Goal: Information Seeking & Learning: Learn about a topic

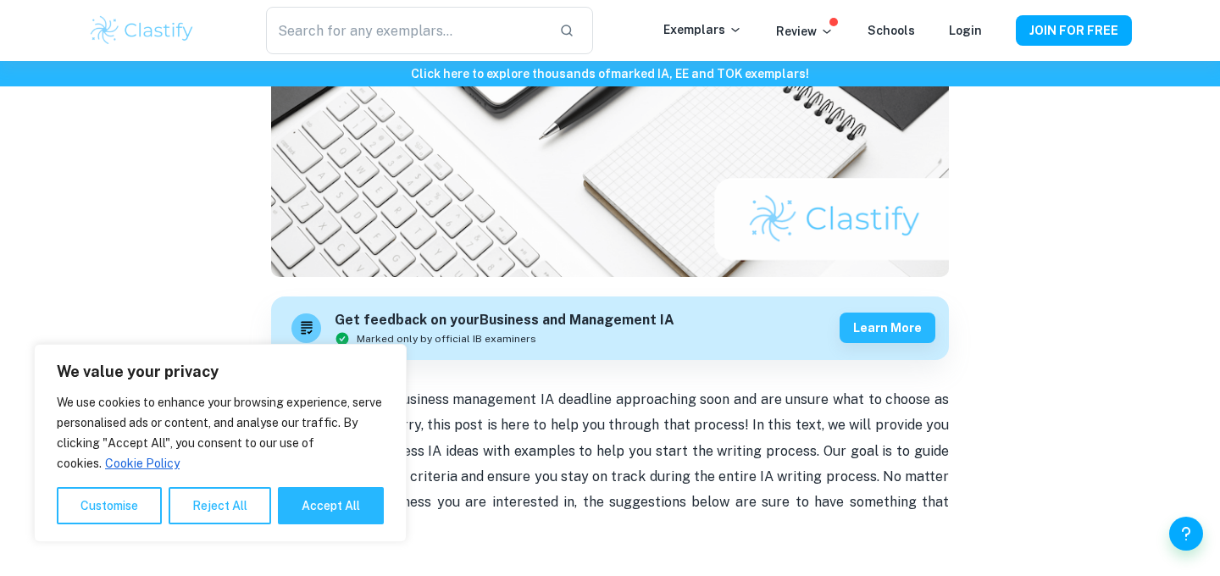
scroll to position [305, 0]
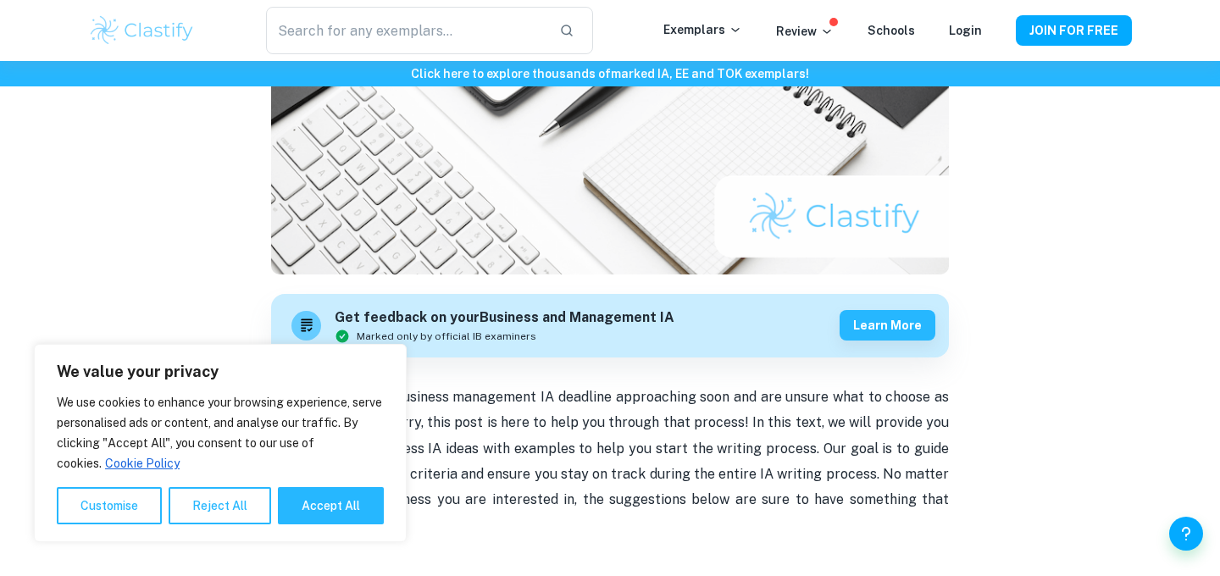
click at [324, 531] on div "We value your privacy We use cookies to enhance your browsing experience, serve…" at bounding box center [220, 443] width 373 height 198
click at [326, 518] on button "Accept All" at bounding box center [331, 505] width 106 height 37
checkbox input "true"
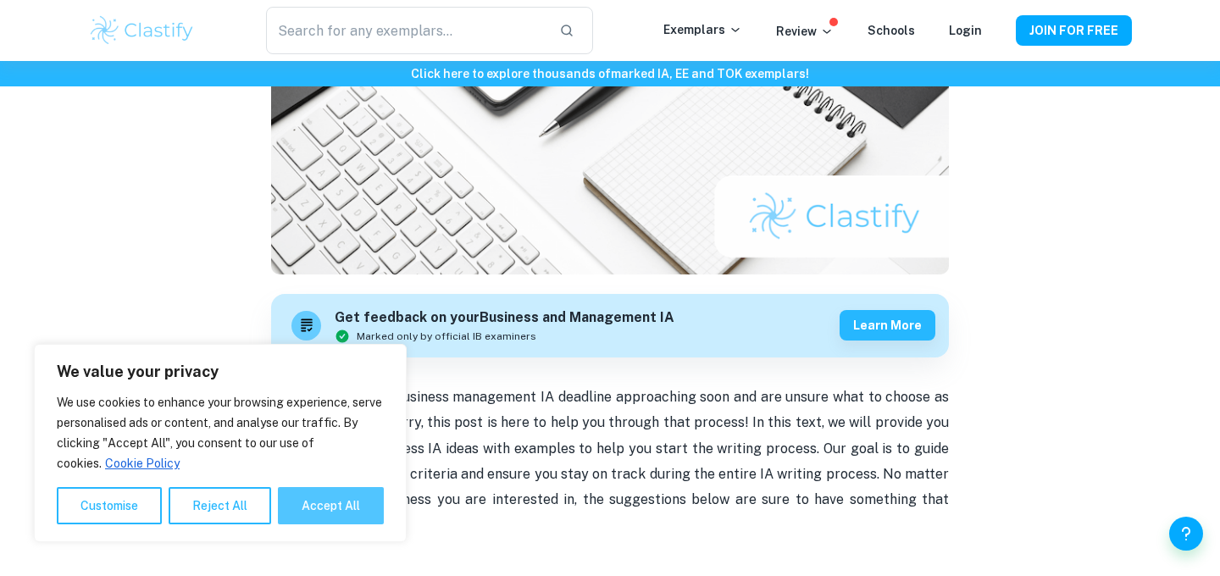
checkbox input "true"
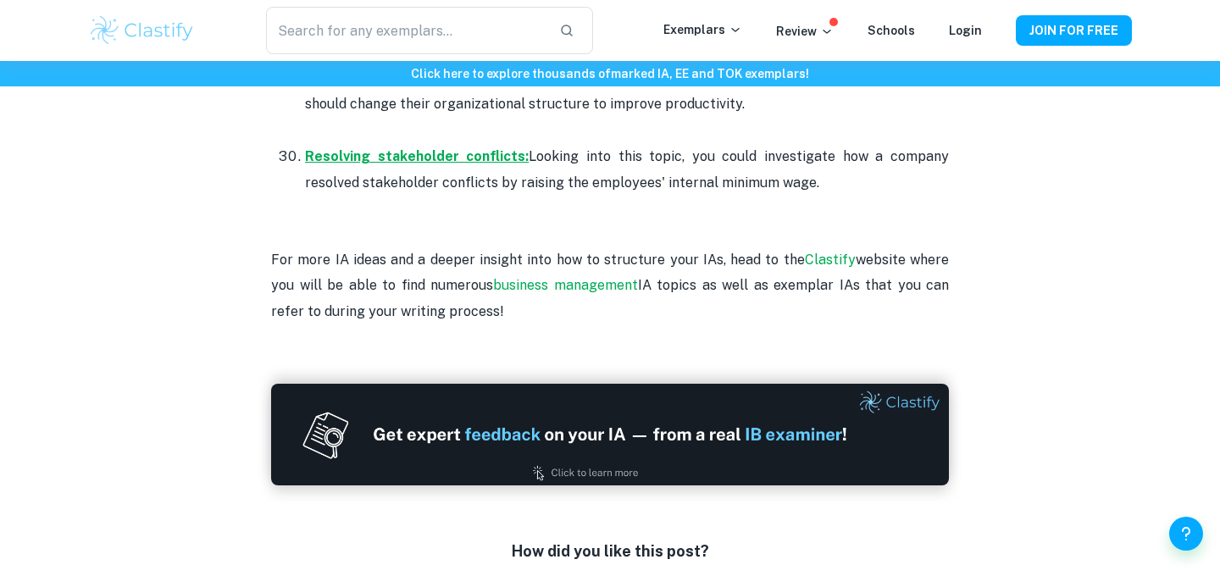
scroll to position [3715, 0]
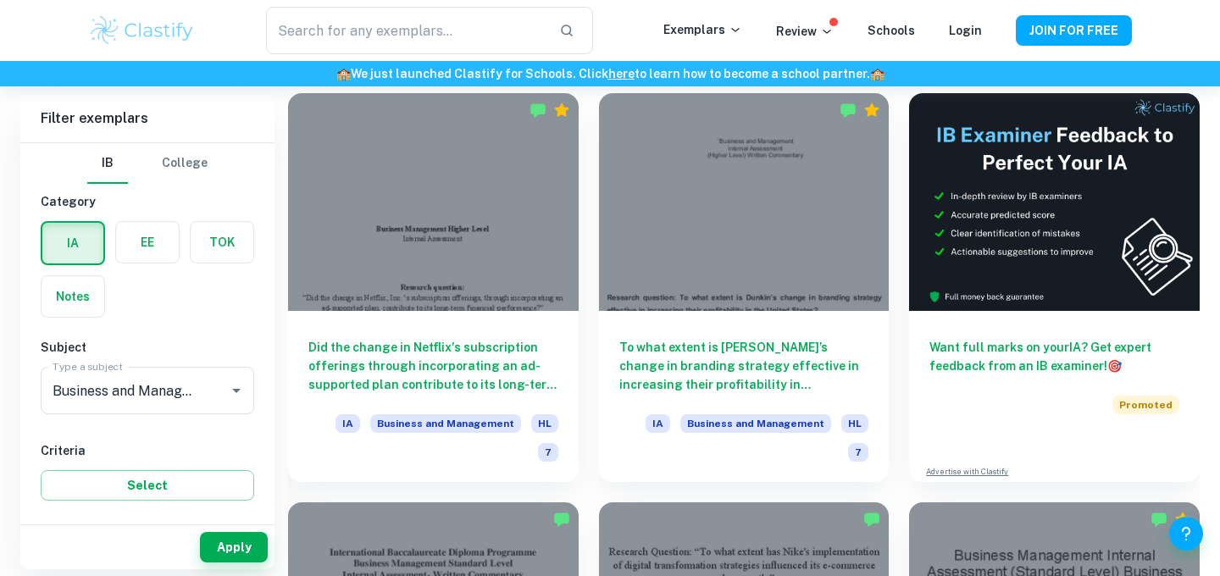
scroll to position [481, 0]
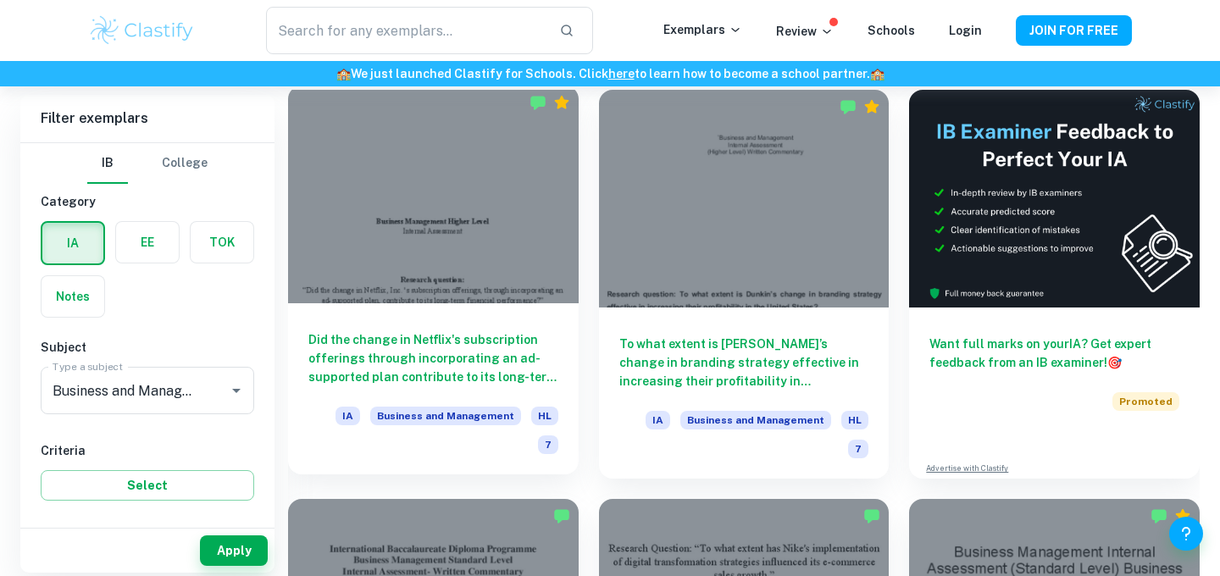
click at [546, 435] on span "7" at bounding box center [548, 444] width 20 height 19
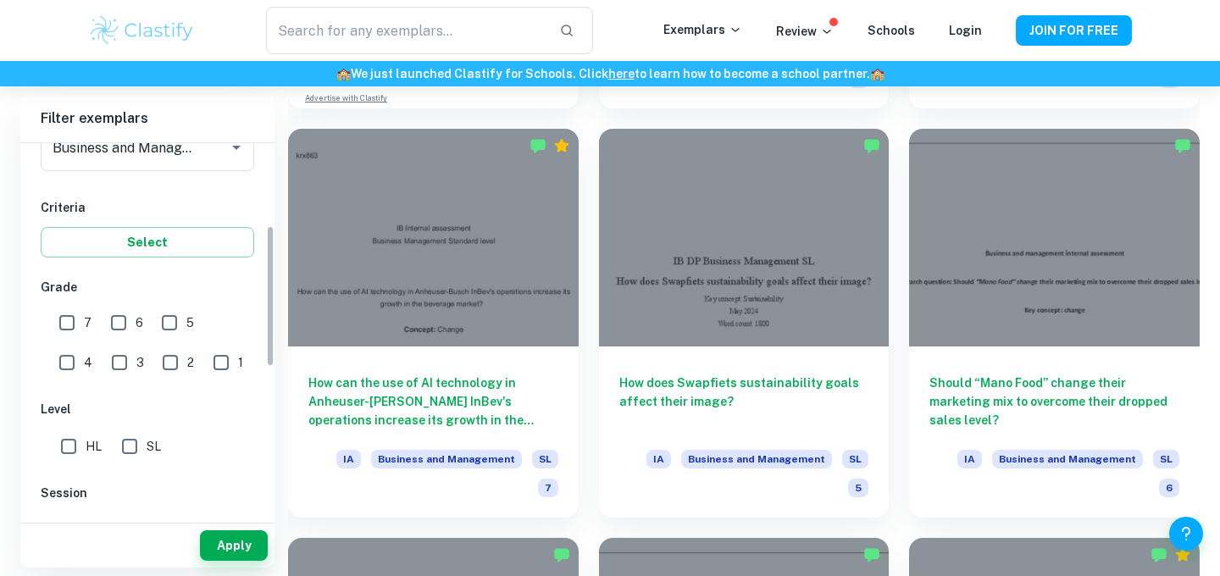
scroll to position [247, 0]
click at [69, 317] on input "7" at bounding box center [67, 319] width 34 height 34
checkbox input "true"
click at [79, 451] on input "HL" at bounding box center [69, 443] width 34 height 34
checkbox input "true"
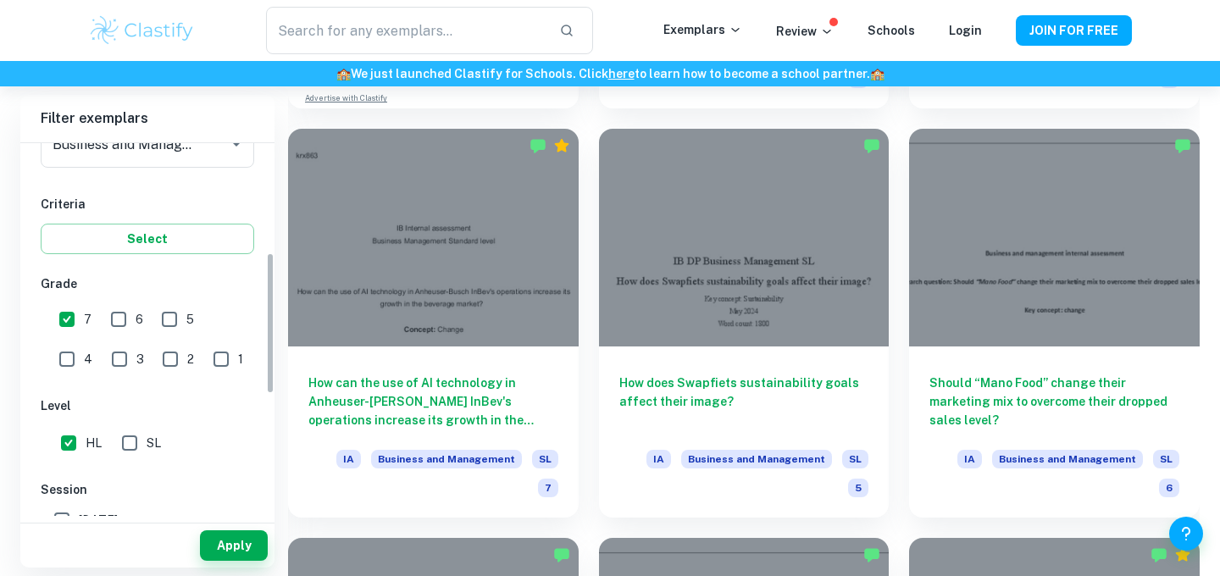
scroll to position [462, 0]
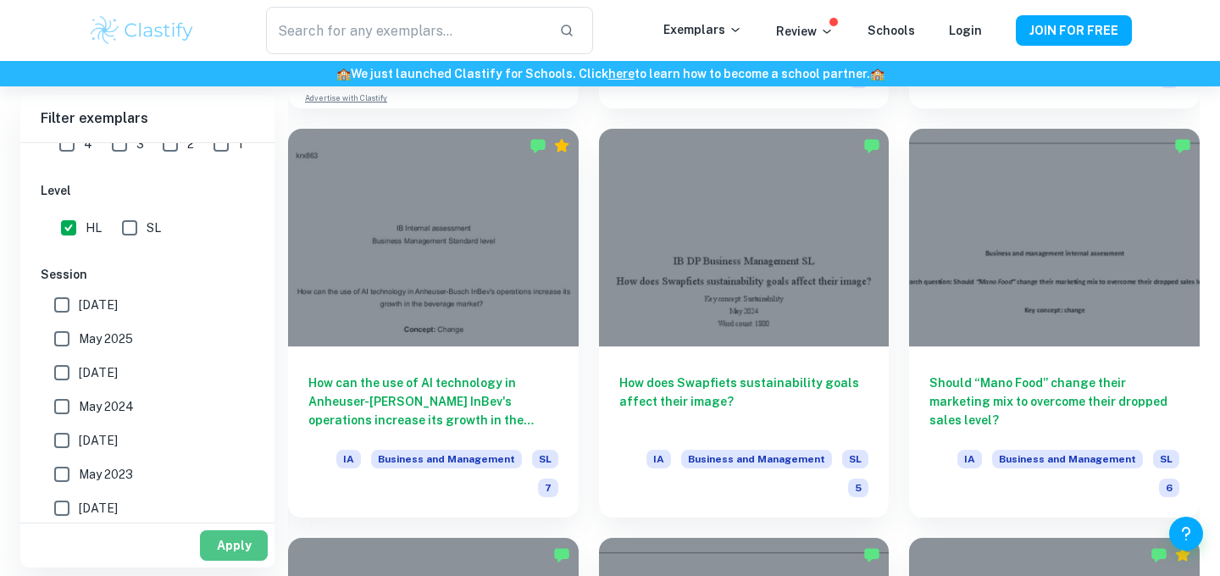
click at [223, 544] on button "Apply" at bounding box center [234, 545] width 68 height 30
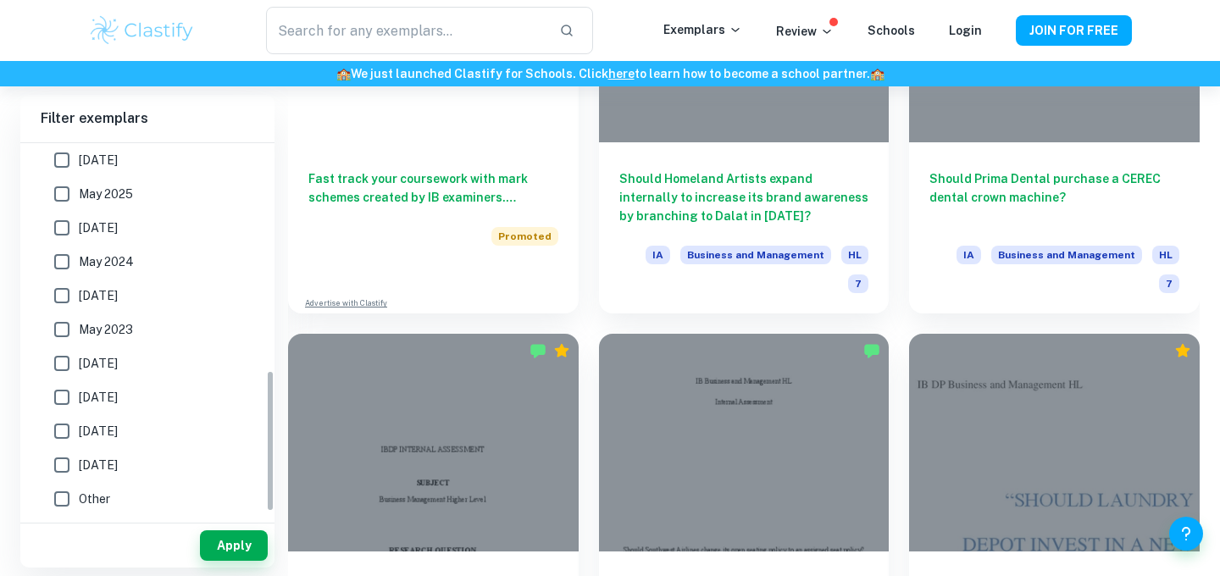
scroll to position [566, 0]
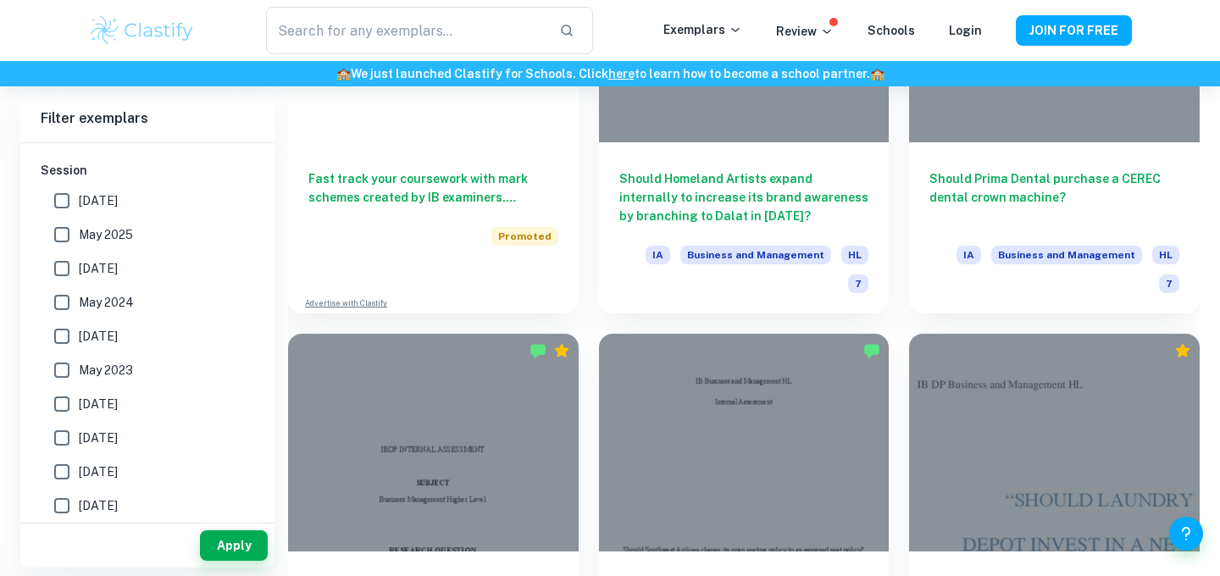
click at [119, 188] on label "May 2026" at bounding box center [143, 201] width 196 height 34
click at [79, 188] on input "May 2026" at bounding box center [62, 201] width 34 height 34
click at [224, 537] on button "Apply" at bounding box center [234, 545] width 68 height 30
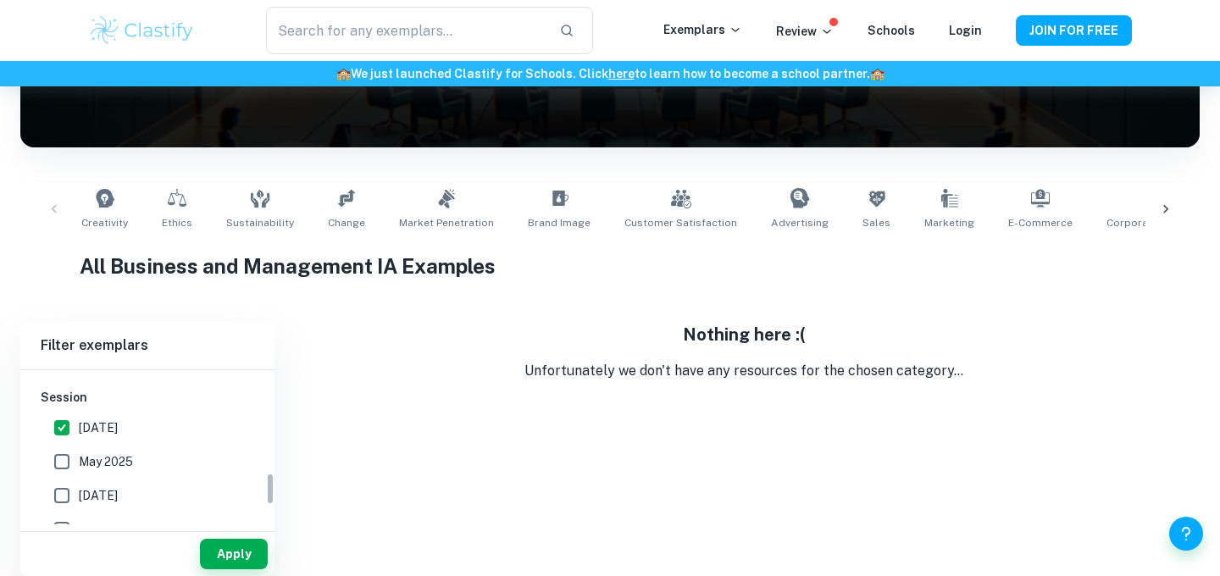
scroll to position [249, 0]
click at [62, 442] on input "May 2026" at bounding box center [62, 428] width 34 height 34
checkbox input "false"
click at [250, 557] on button "Apply" at bounding box center [234, 554] width 68 height 30
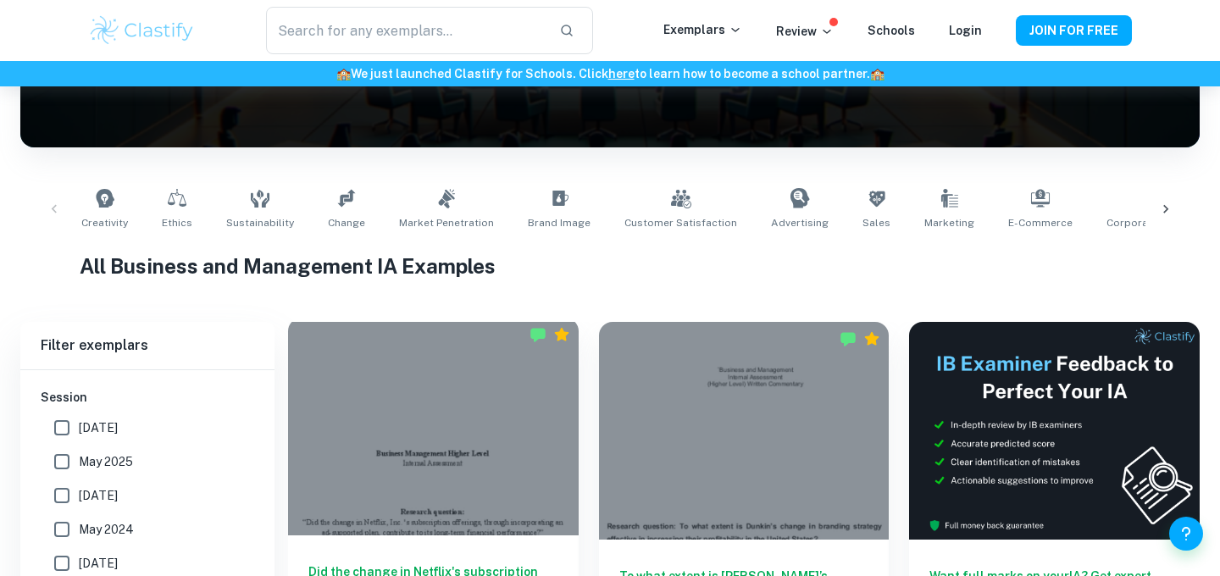
scroll to position [515, 0]
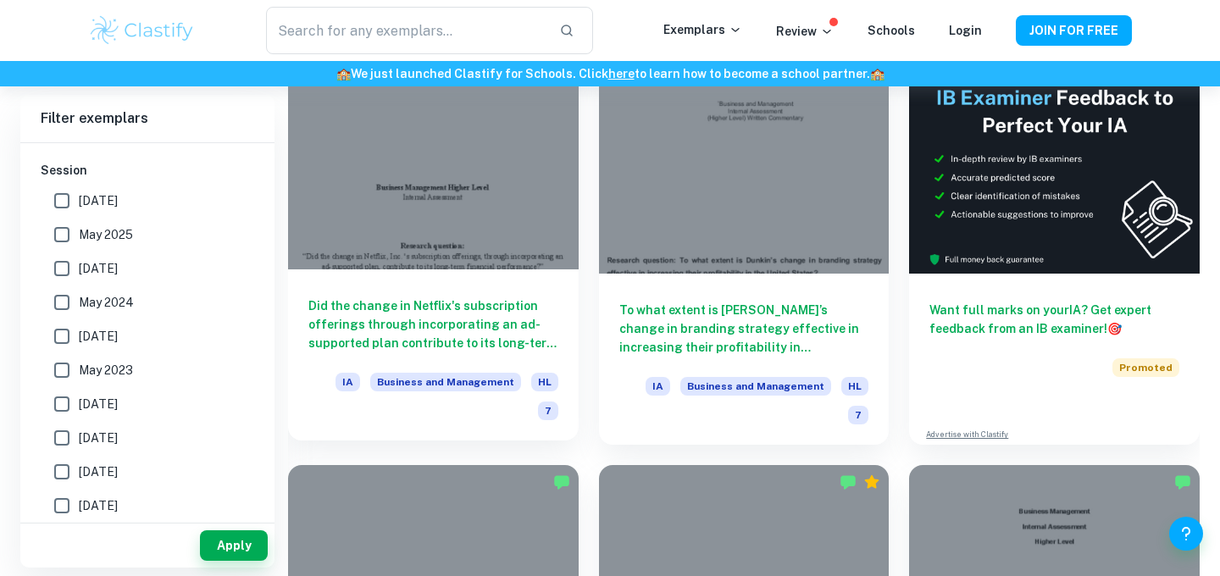
click at [502, 279] on div "Did the change in Netflix's subscription offerings through incorporating an ad-…" at bounding box center [433, 354] width 291 height 171
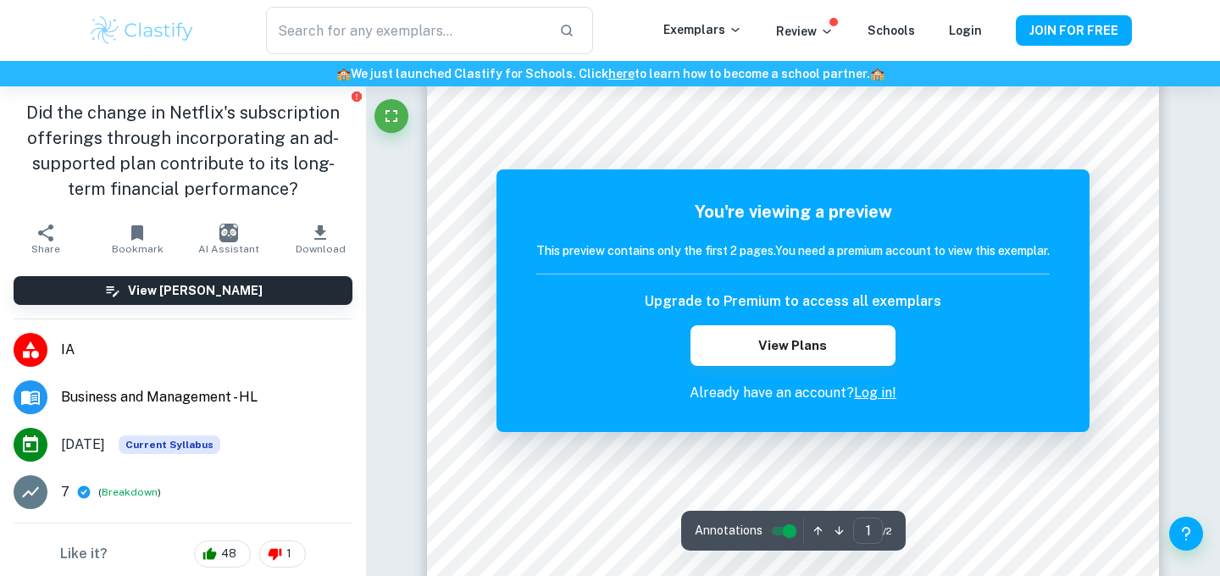
scroll to position [304, 0]
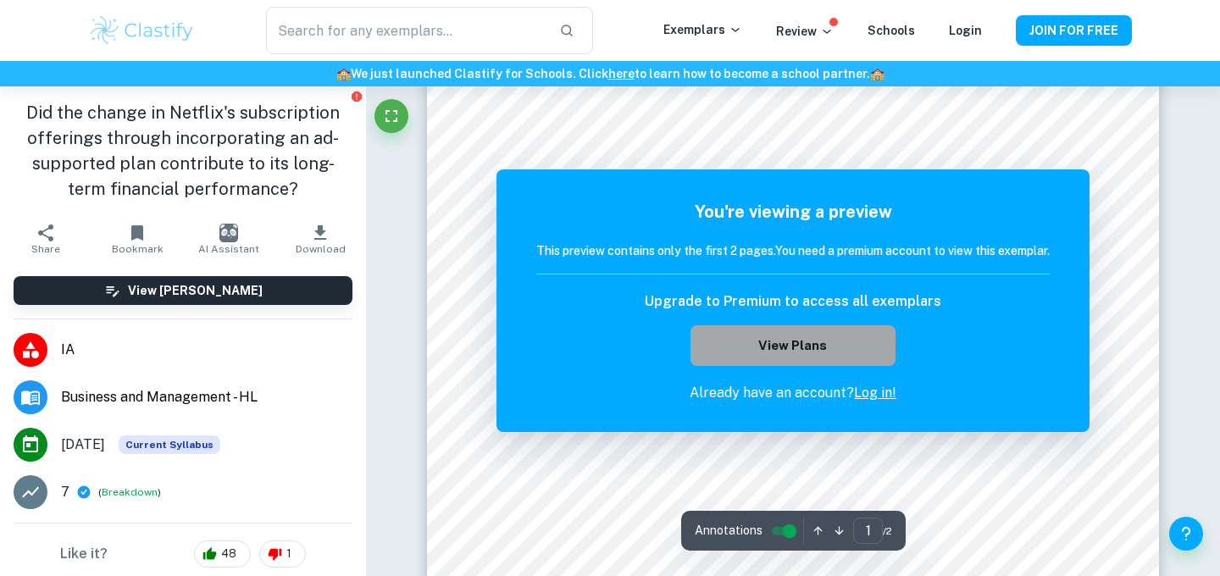
click at [836, 337] on button "View Plans" at bounding box center [792, 345] width 205 height 41
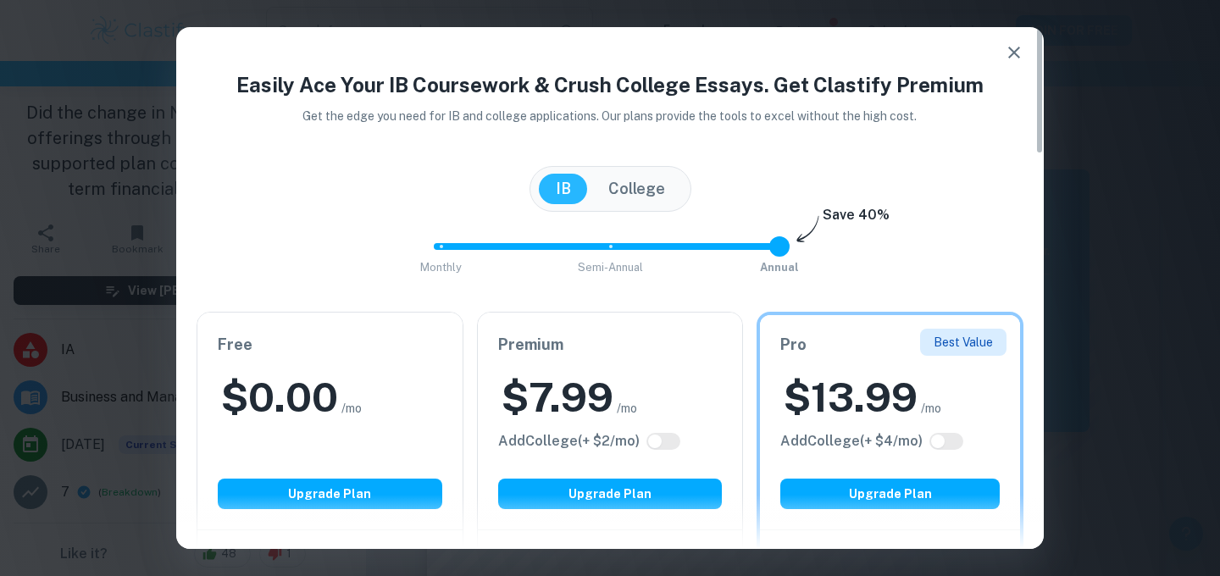
click at [1009, 49] on icon "button" at bounding box center [1014, 52] width 20 height 20
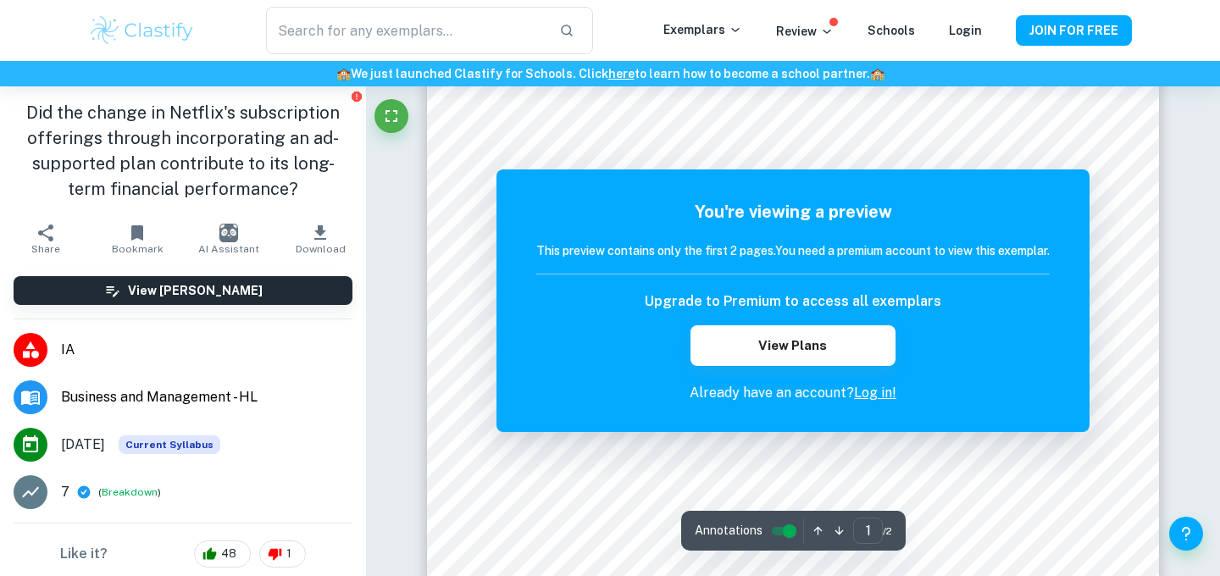
scroll to position [0, 0]
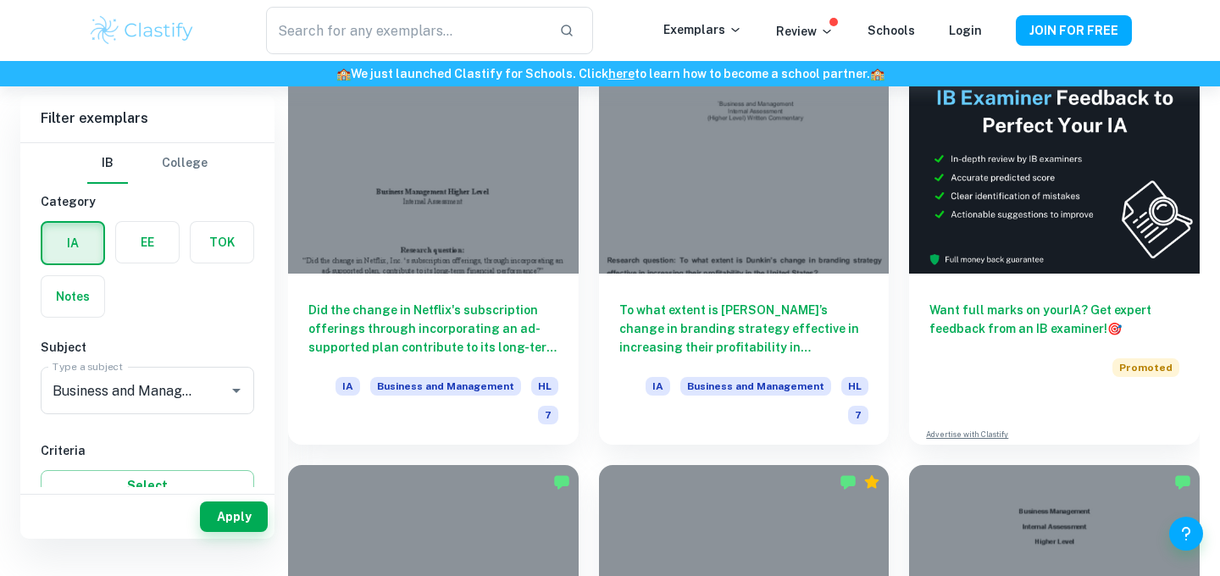
scroll to position [425, 0]
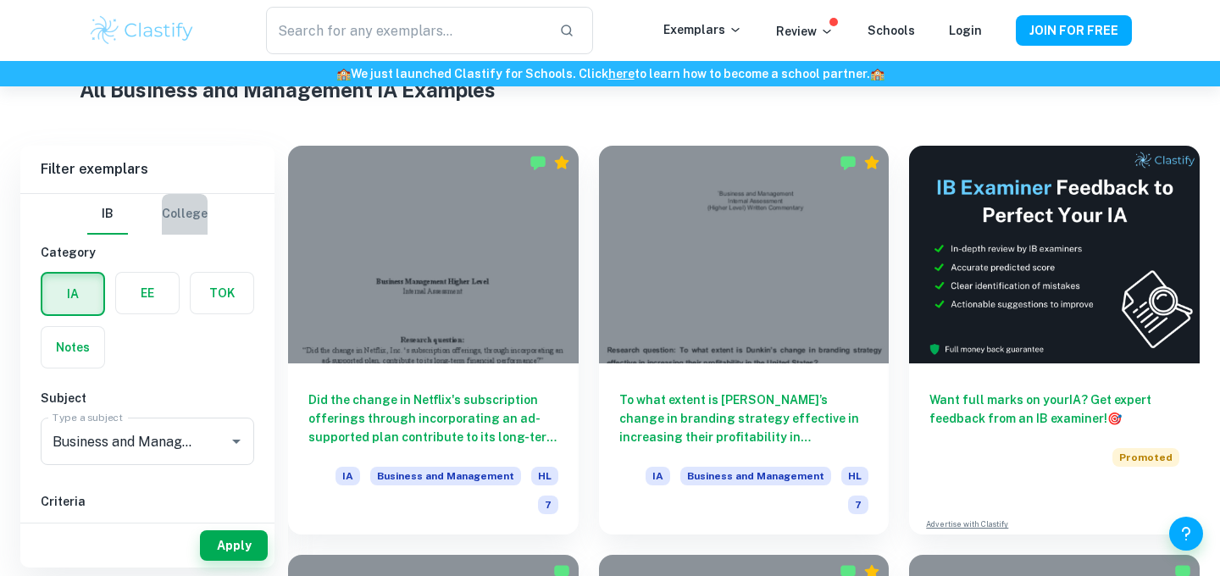
click at [186, 231] on button "College" at bounding box center [185, 214] width 46 height 41
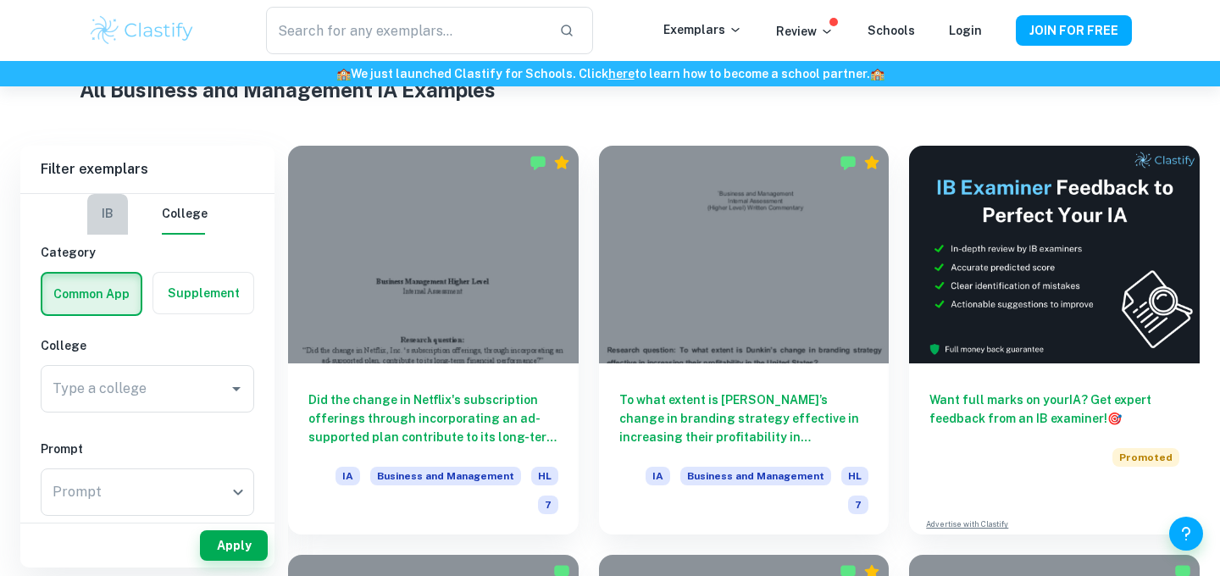
click at [125, 216] on button "IB" at bounding box center [107, 214] width 41 height 41
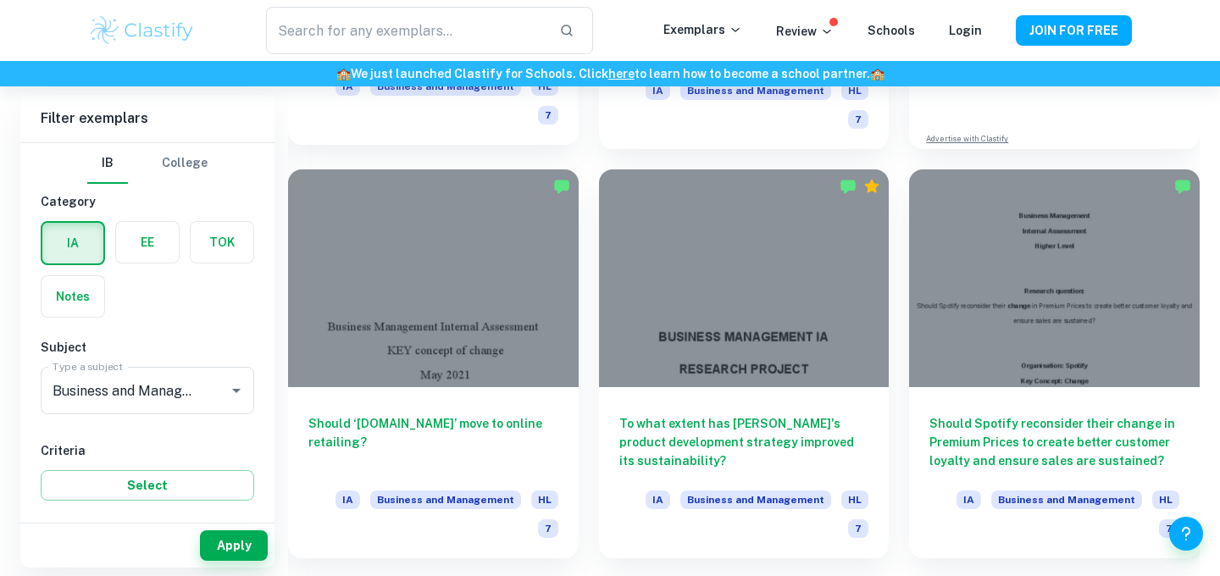
scroll to position [812, 0]
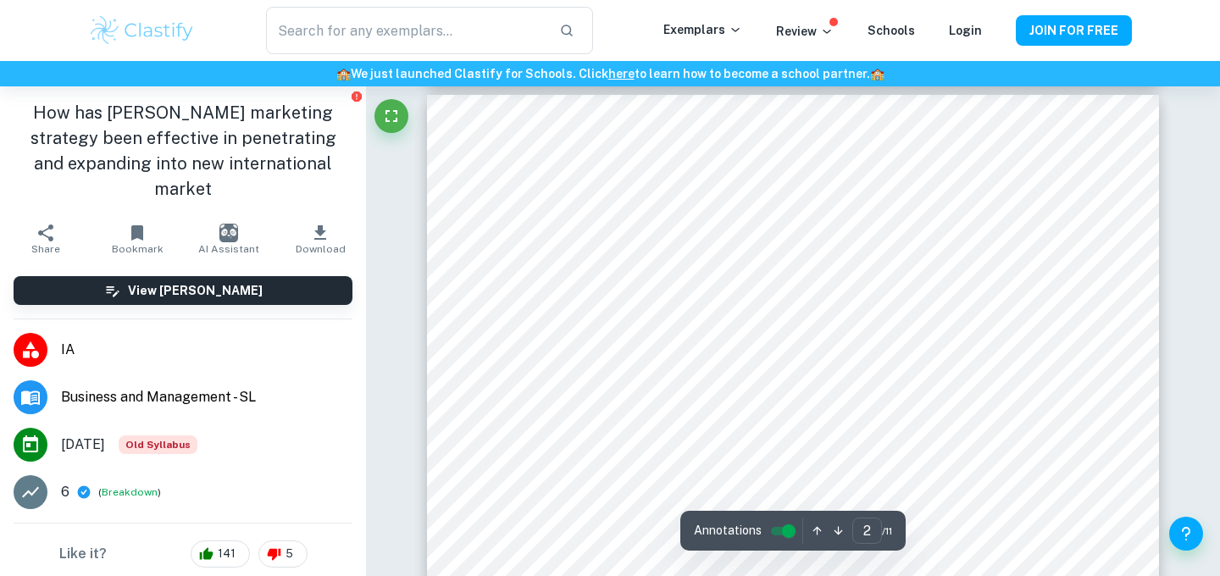
type input "1"
click at [788, 526] on input "controlled" at bounding box center [788, 531] width 61 height 20
click at [780, 527] on input "controlled" at bounding box center [775, 531] width 61 height 20
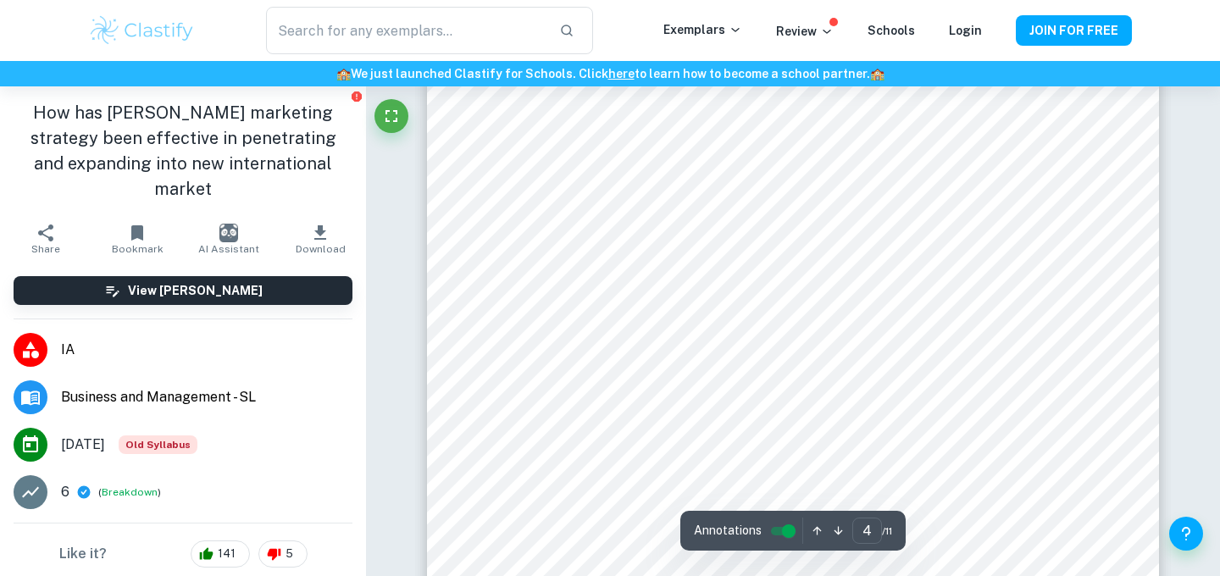
scroll to position [3150, 0]
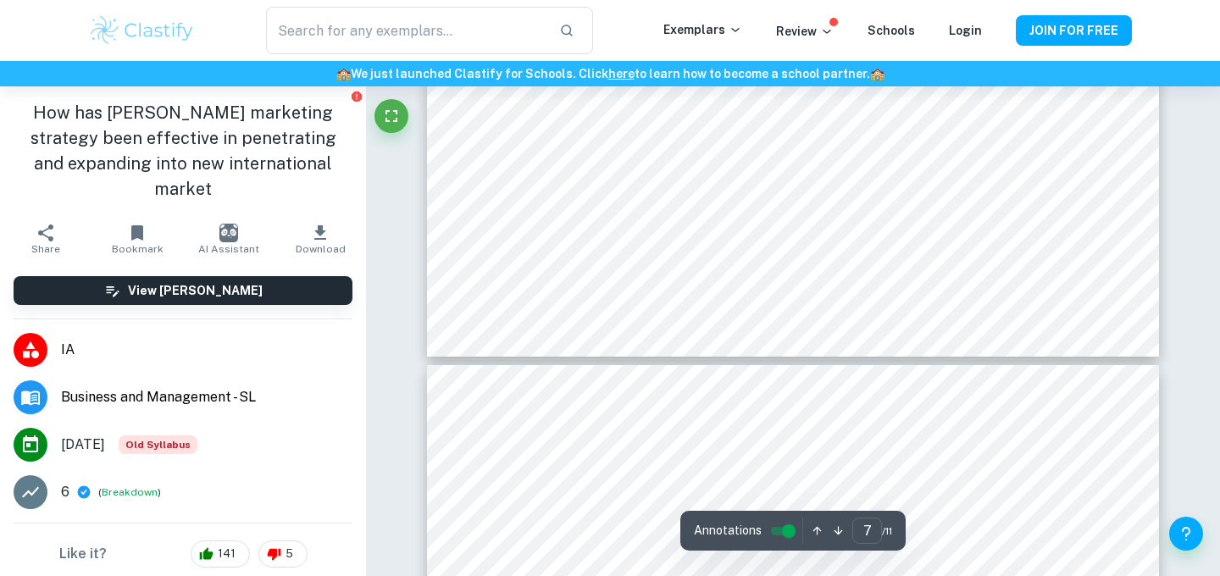
type input "6"
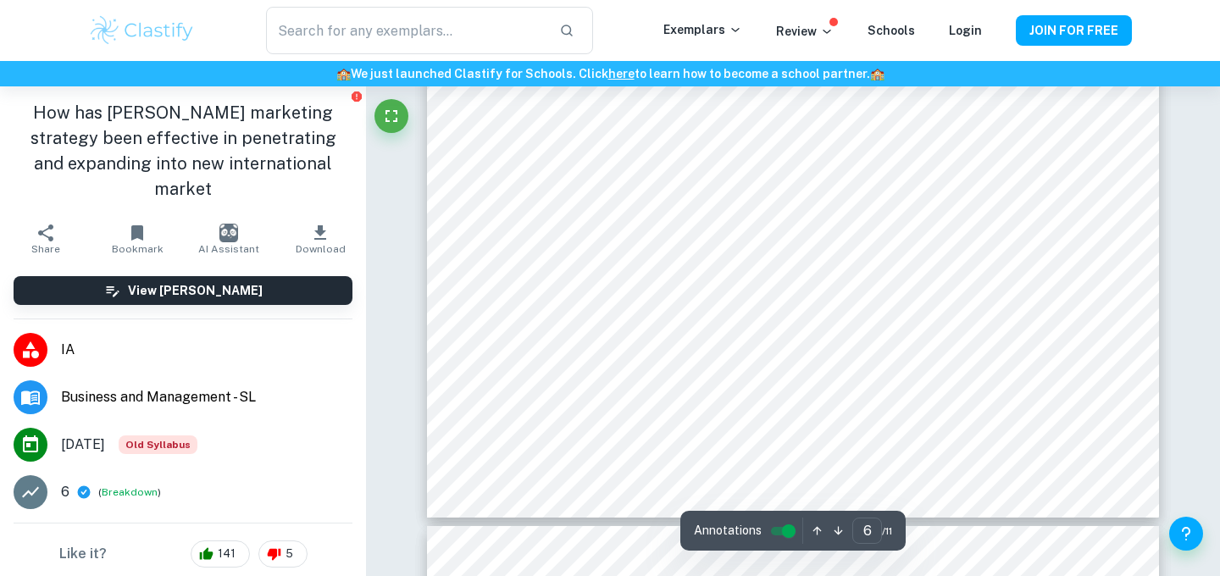
scroll to position [5308, 0]
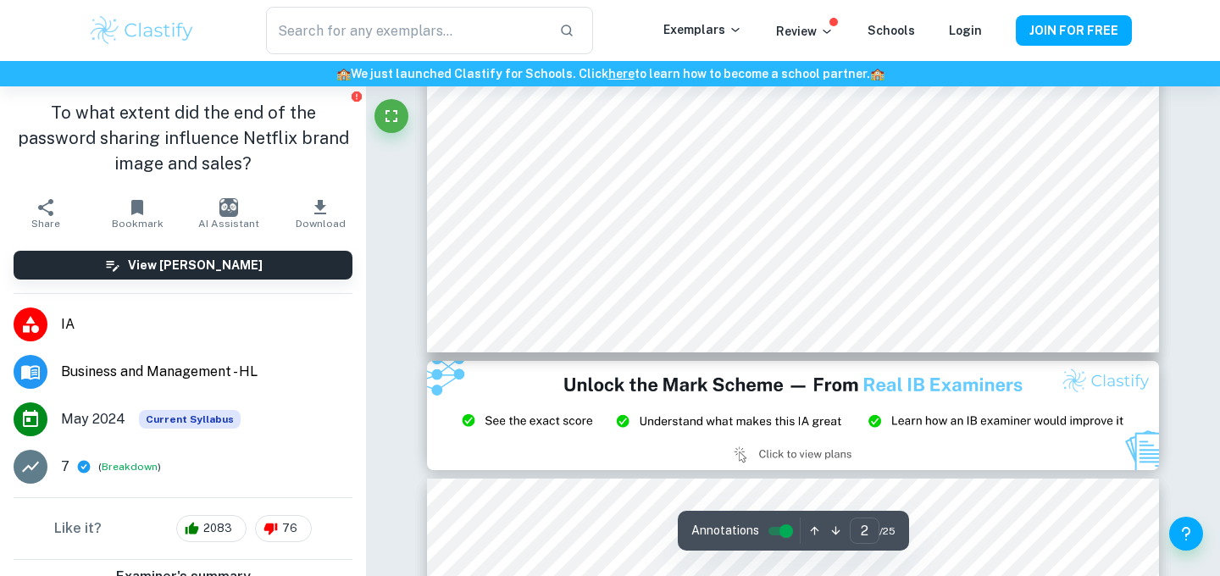
scroll to position [2120, 0]
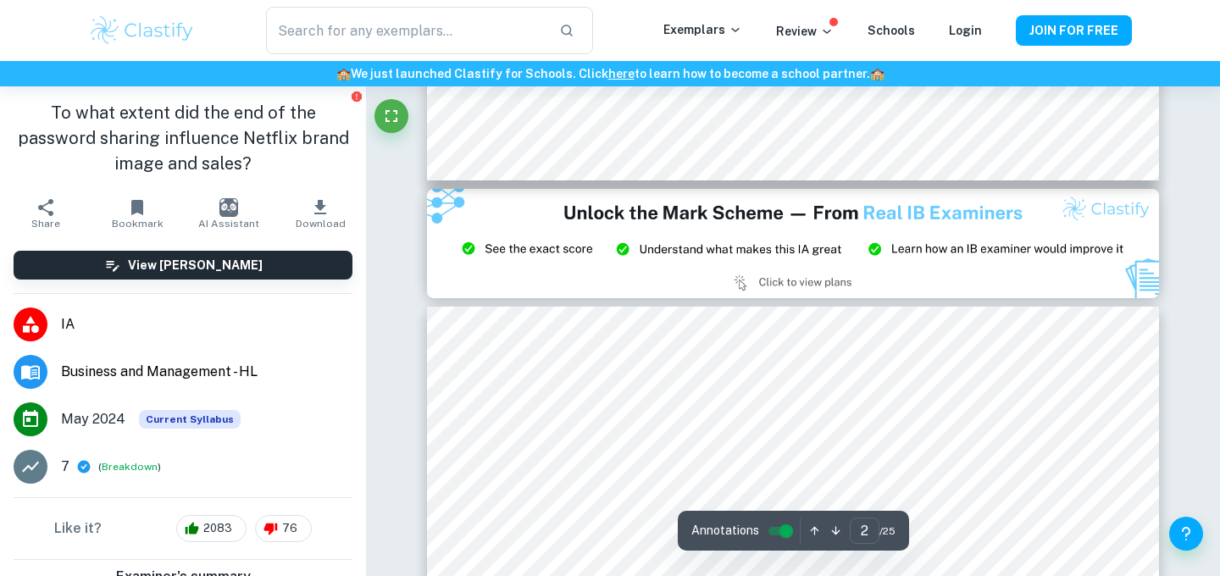
type input "3"
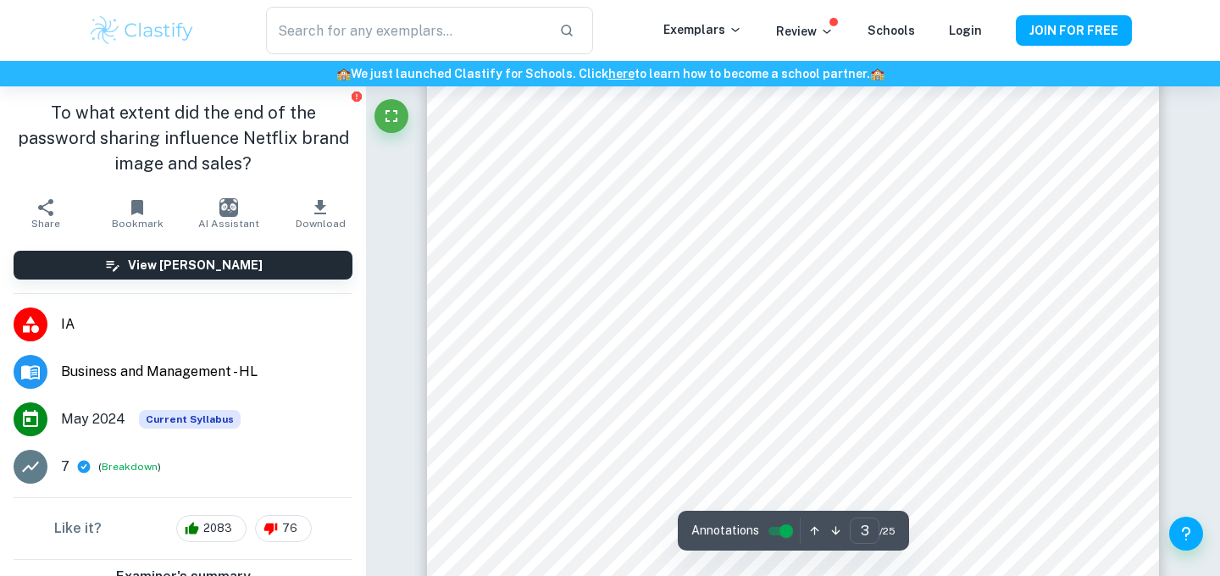
scroll to position [2393, 0]
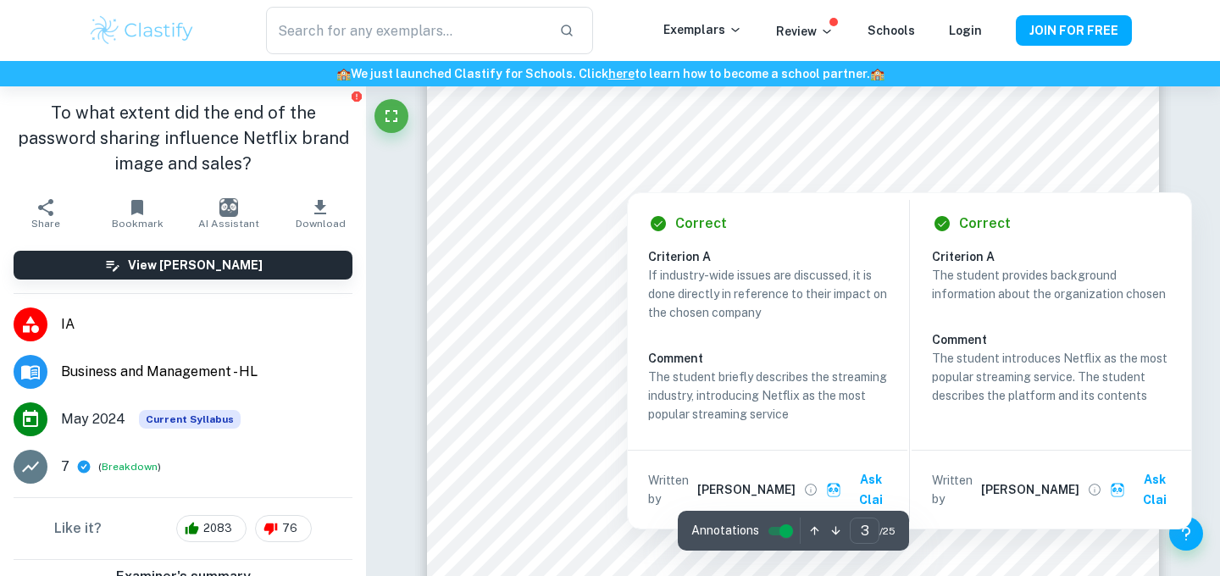
click at [799, 288] on p "If industry-wide issues are discussed, it is done directly in reference to thei…" at bounding box center [767, 294] width 239 height 56
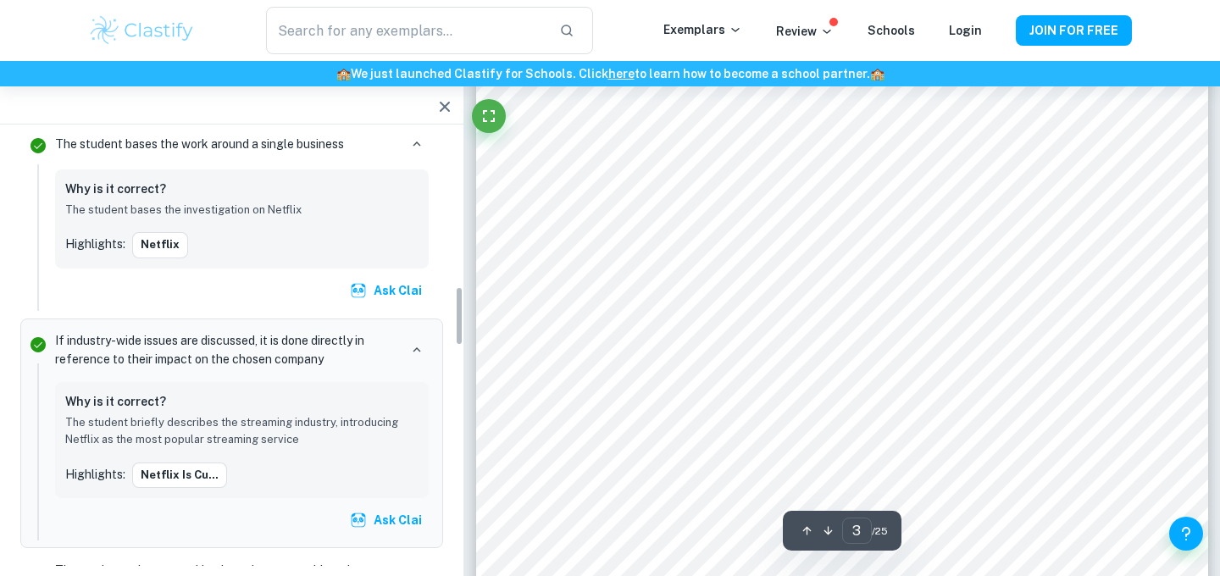
scroll to position [1091, 0]
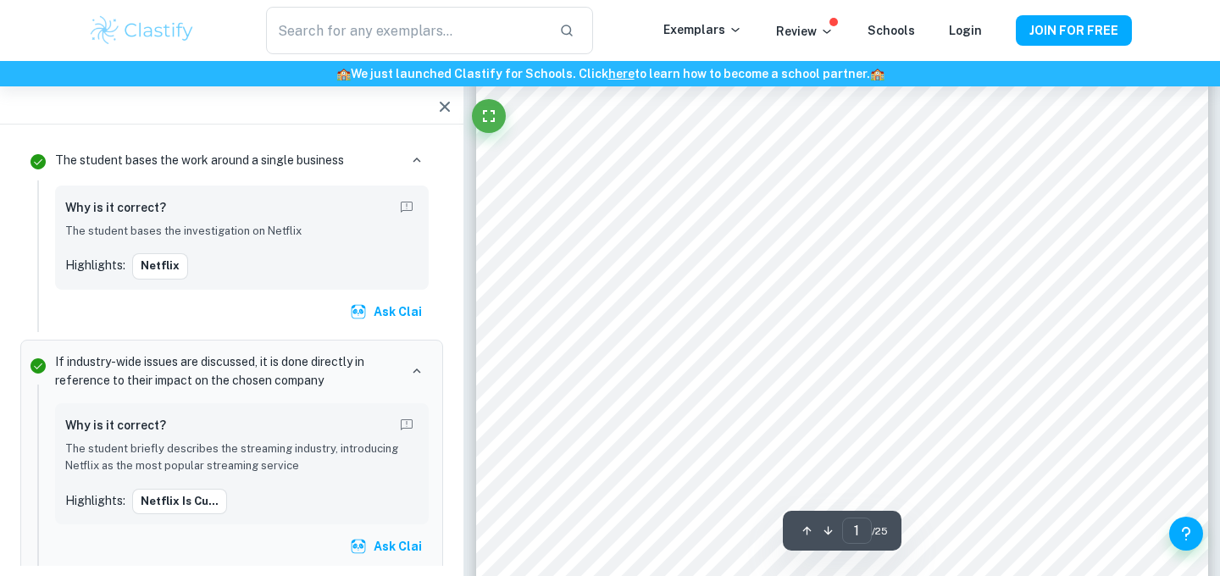
type input "2"
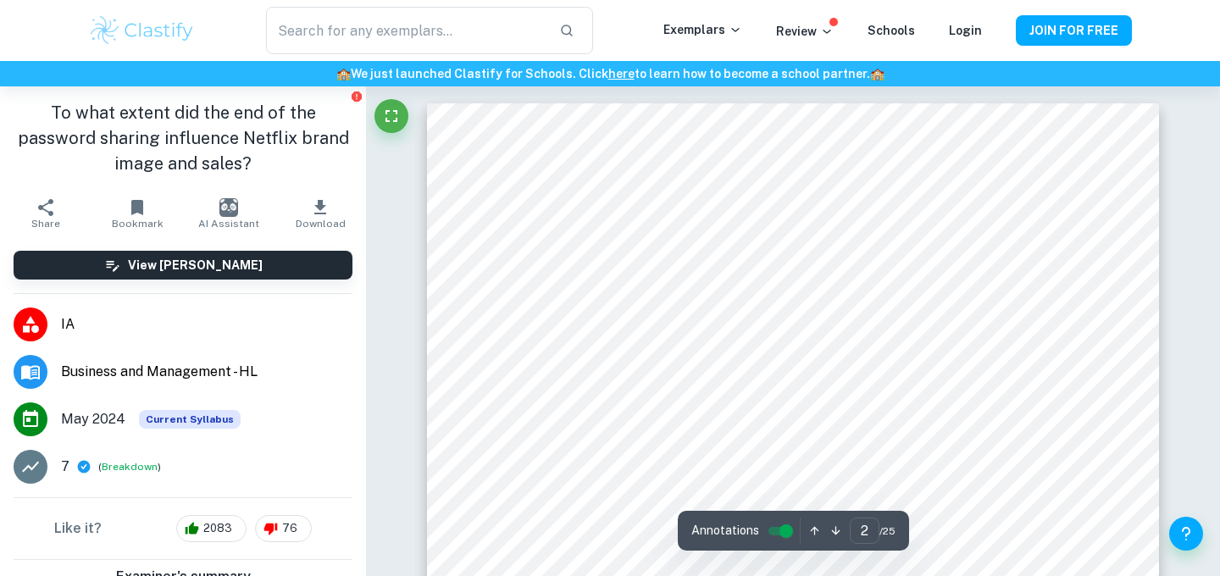
scroll to position [1343, 0]
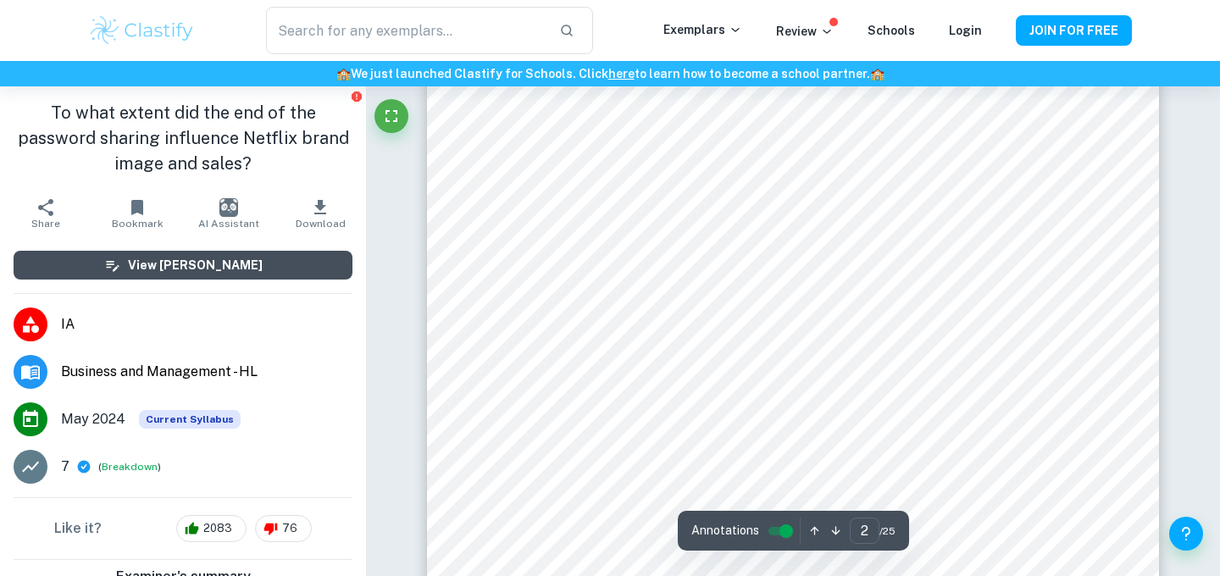
click at [313, 262] on button "View [PERSON_NAME]" at bounding box center [183, 265] width 339 height 29
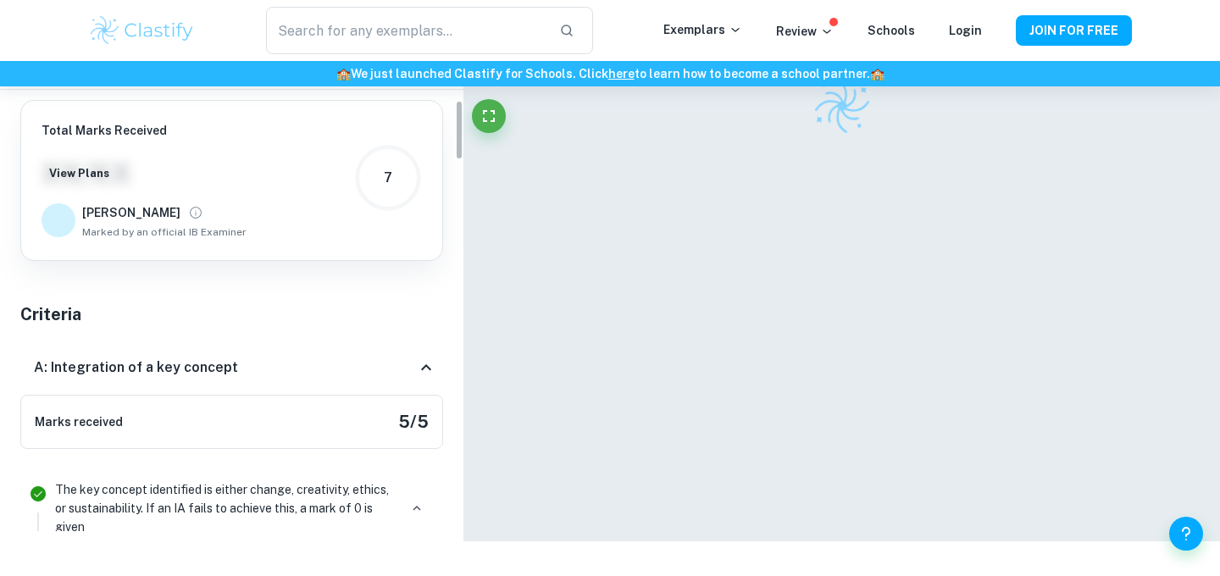
scroll to position [86, 0]
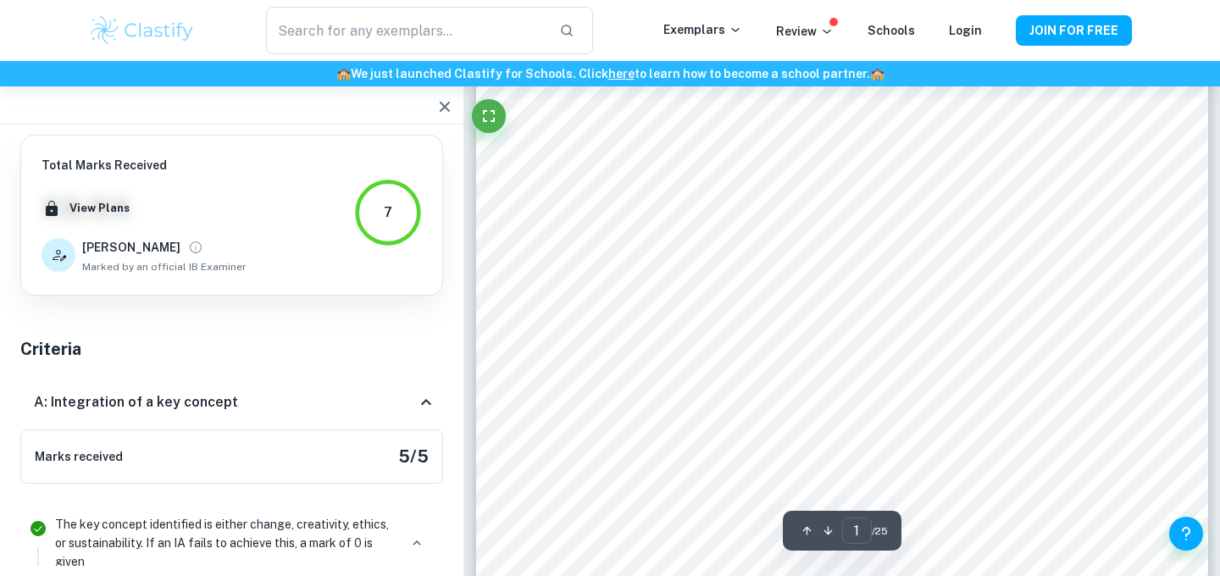
type input "2"
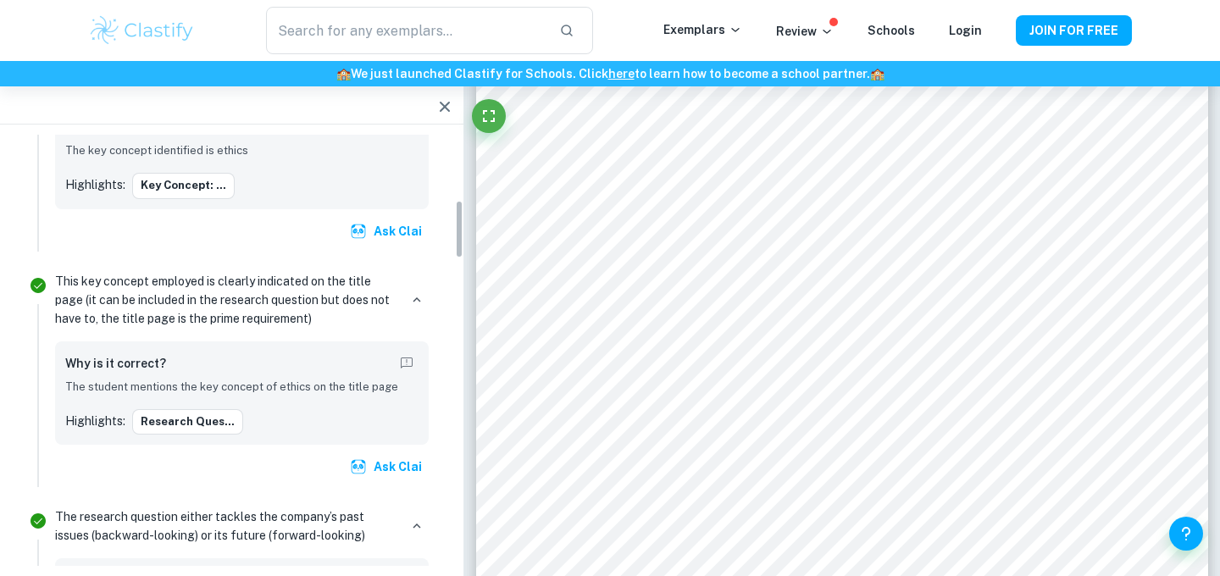
scroll to position [480, 0]
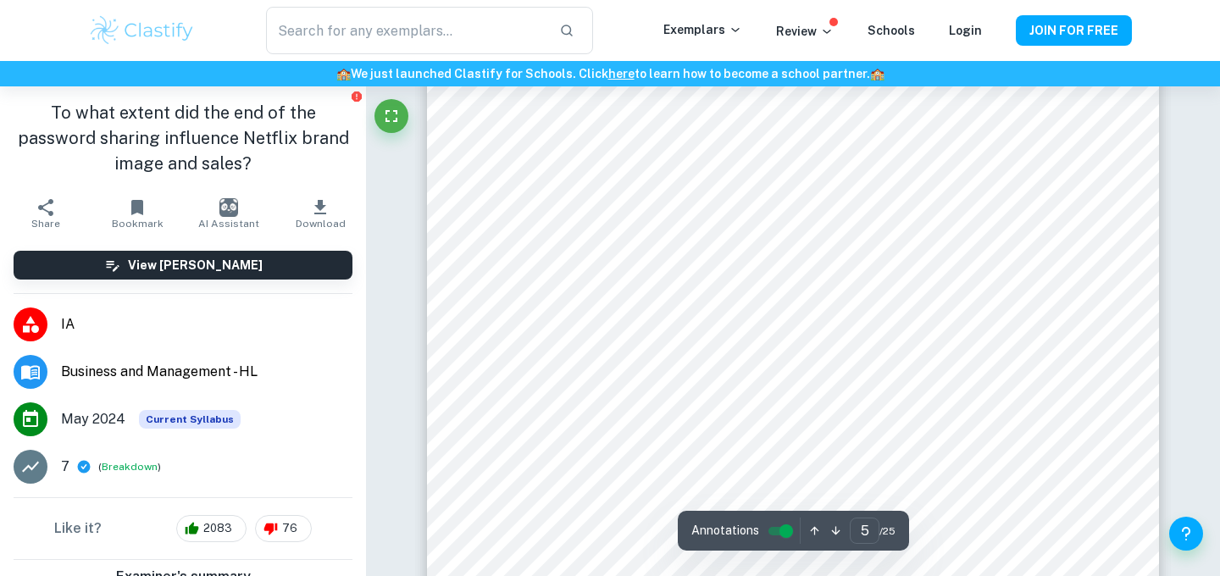
scroll to position [4738, 0]
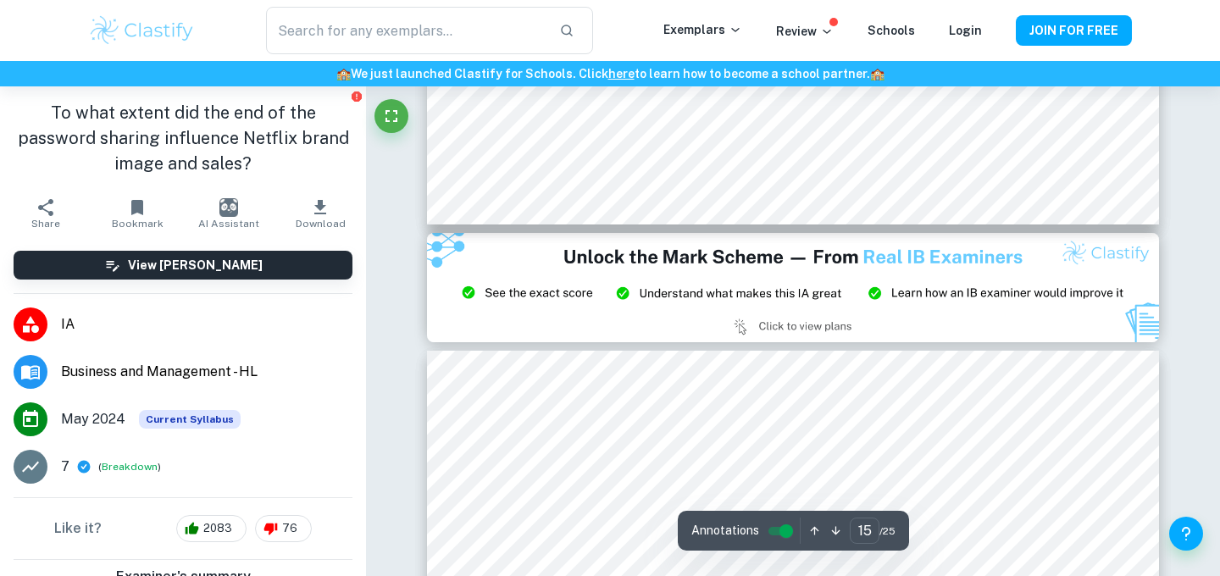
type input "14"
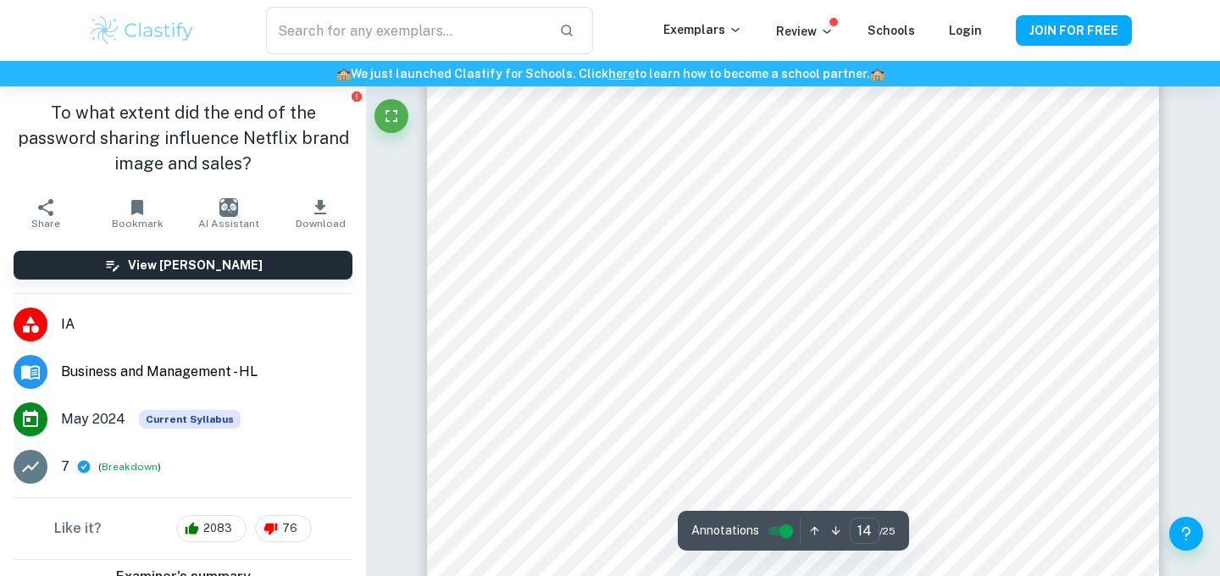
scroll to position [13947, 0]
